Goal: Information Seeking & Learning: Learn about a topic

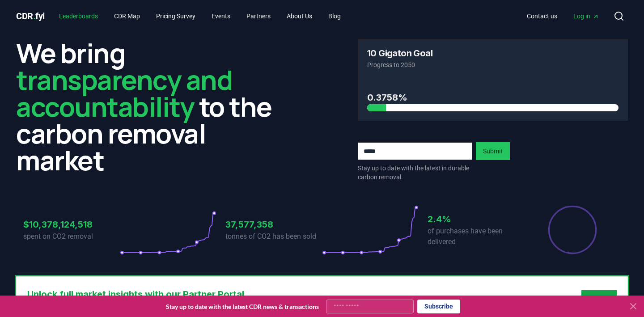
click at [102, 18] on link "Leaderboards" at bounding box center [78, 16] width 53 height 16
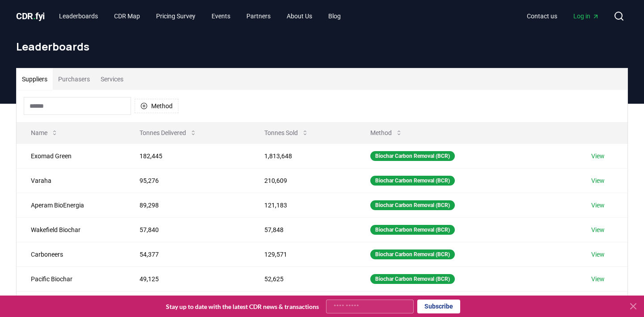
click at [74, 104] on input at bounding box center [77, 106] width 107 height 18
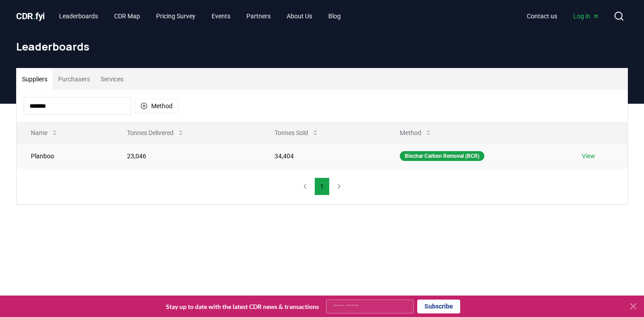
type input "*******"
click at [70, 164] on td "Planboo" at bounding box center [65, 156] width 96 height 25
click at [79, 154] on td "Planboo" at bounding box center [65, 156] width 96 height 25
click at [591, 155] on link "View" at bounding box center [588, 156] width 13 height 9
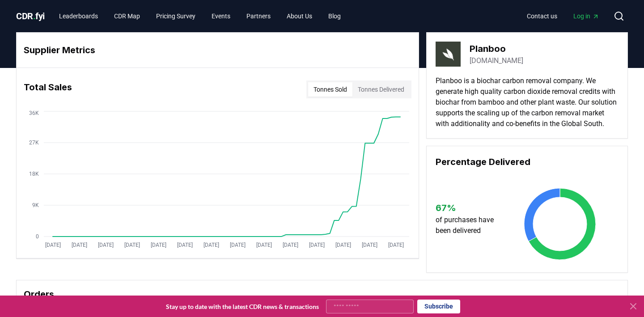
click at [376, 90] on button "Tonnes Delivered" at bounding box center [380, 89] width 57 height 14
